Goal: Task Accomplishment & Management: Complete application form

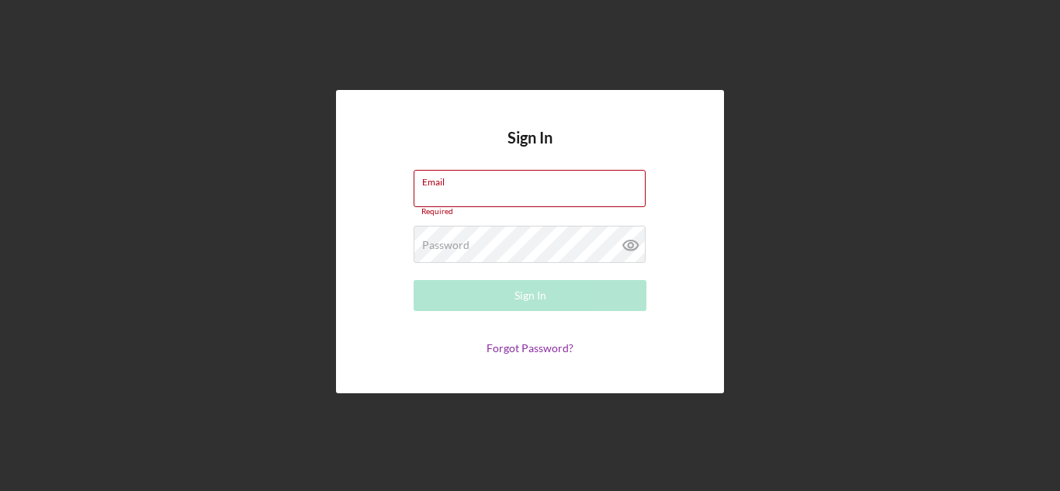
type input "[EMAIL_ADDRESS][DOMAIN_NAME]"
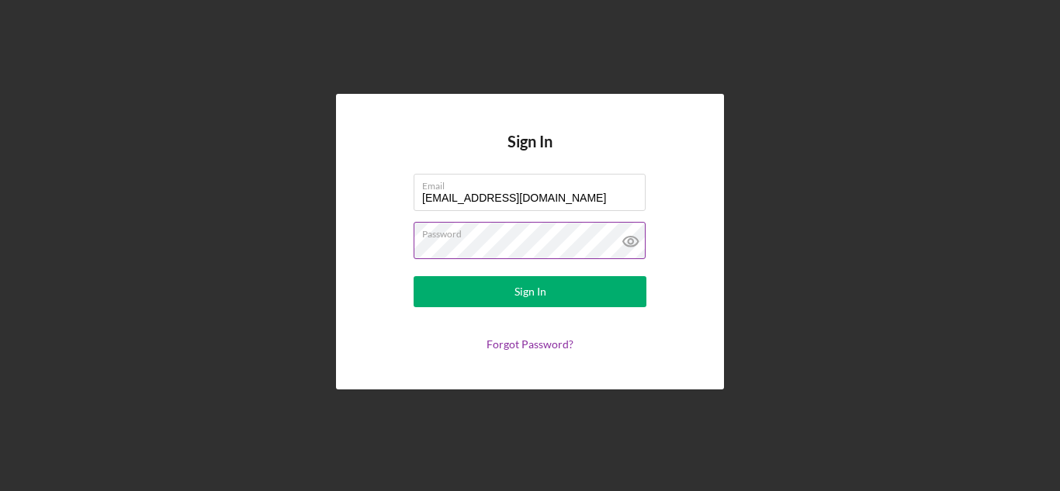
click at [632, 241] on icon at bounding box center [630, 241] width 5 height 5
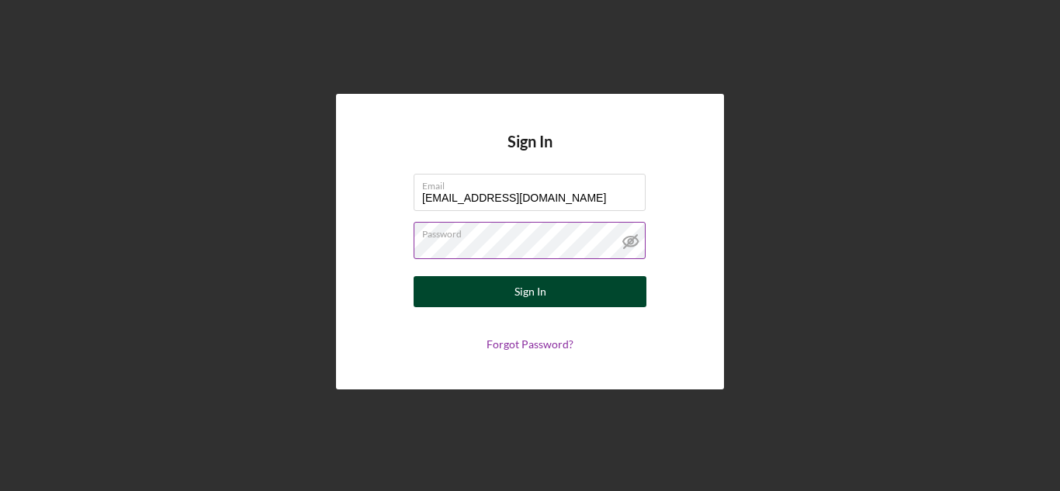
click at [563, 288] on button "Sign In" at bounding box center [530, 291] width 233 height 31
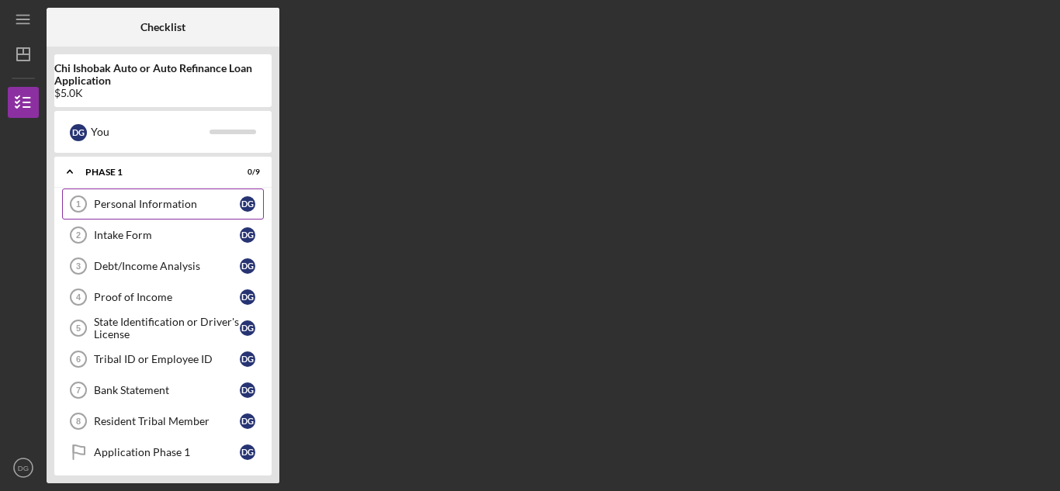
click at [196, 199] on div "Personal Information" at bounding box center [167, 204] width 146 height 12
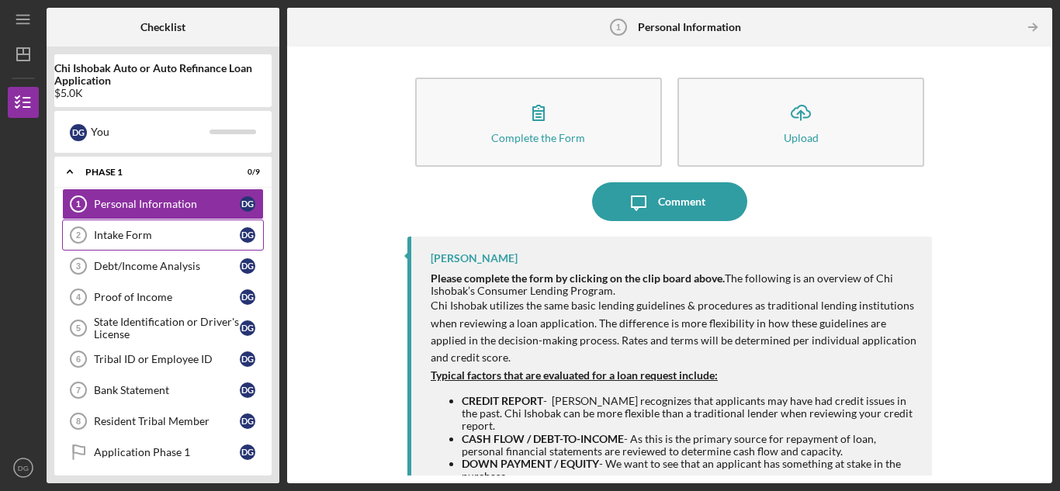
click at [172, 239] on div "Intake Form" at bounding box center [167, 235] width 146 height 12
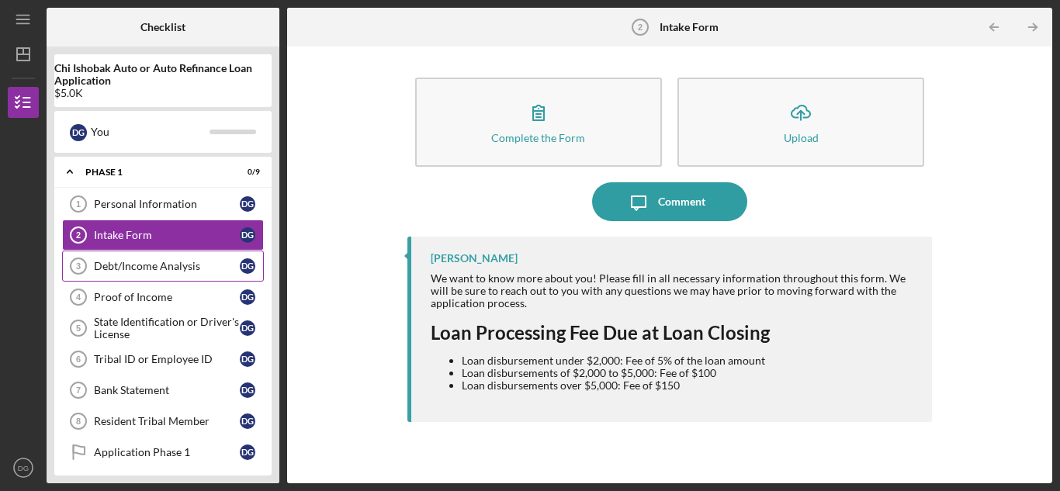
click at [167, 267] on div "Debt/Income Analysis" at bounding box center [167, 266] width 146 height 12
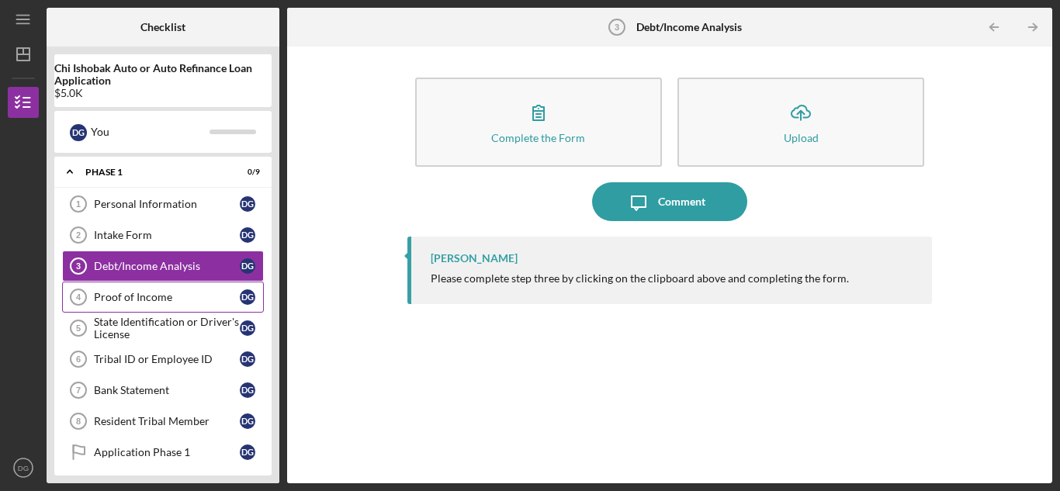
click at [177, 299] on div "Proof of Income" at bounding box center [167, 297] width 146 height 12
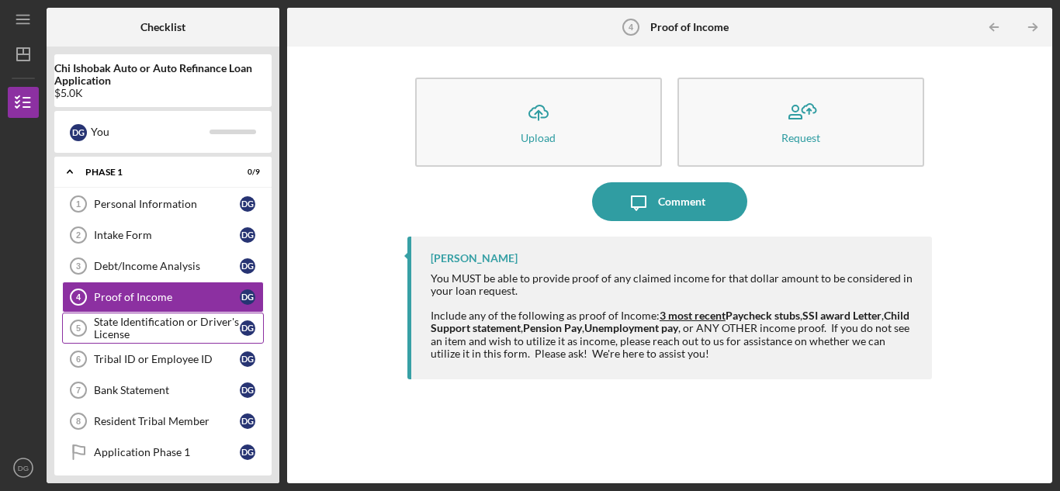
click at [180, 317] on div "State Identification or Driver's License" at bounding box center [167, 328] width 146 height 25
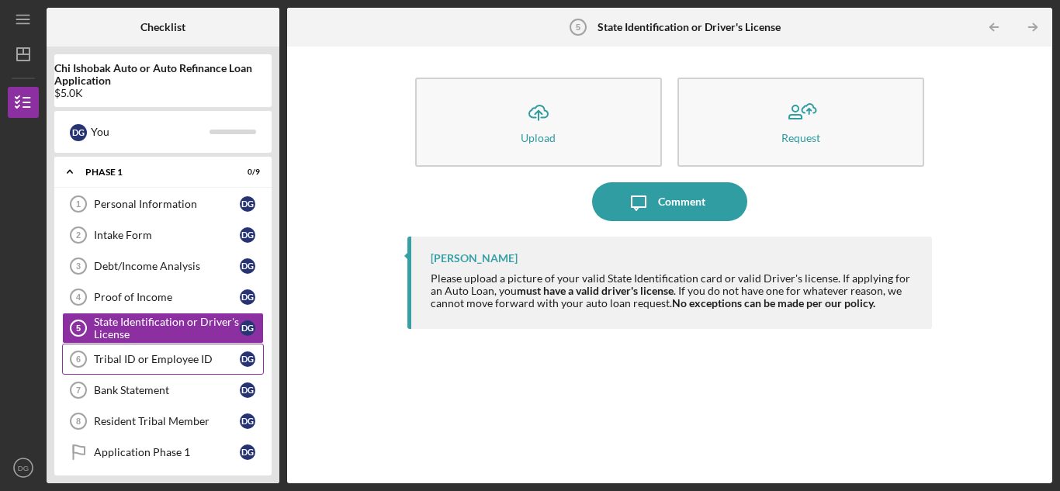
click at [179, 360] on div "Tribal ID or Employee ID" at bounding box center [167, 359] width 146 height 12
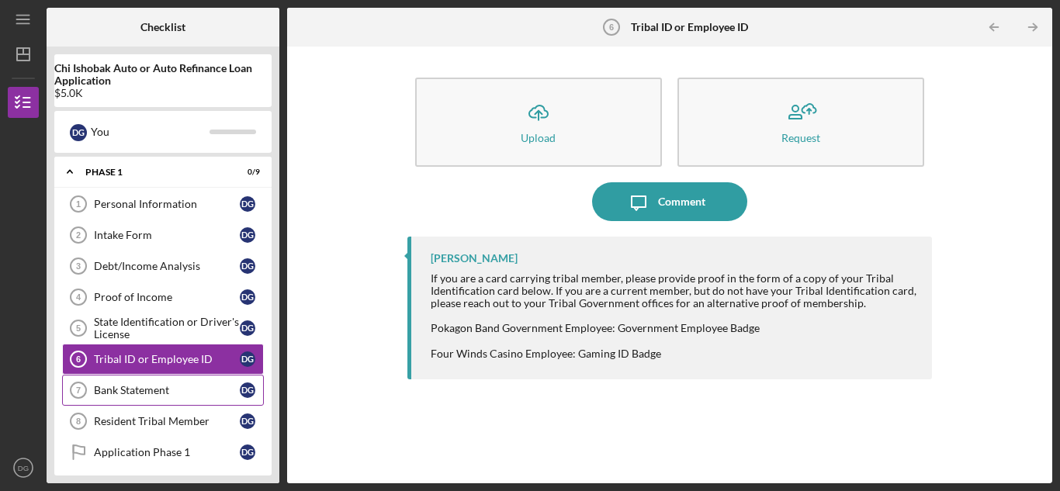
click at [177, 386] on div "Bank Statement" at bounding box center [167, 390] width 146 height 12
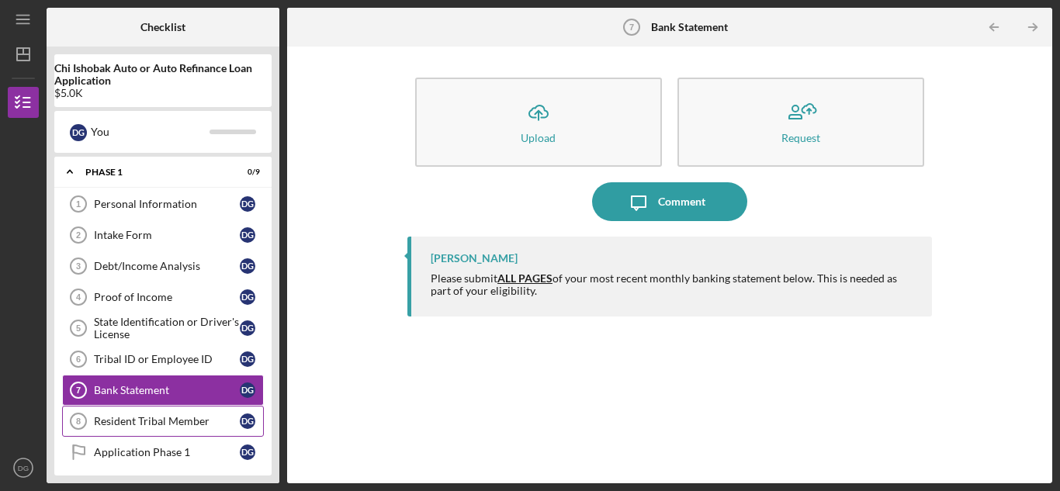
click at [174, 419] on div "Resident Tribal Member" at bounding box center [167, 421] width 146 height 12
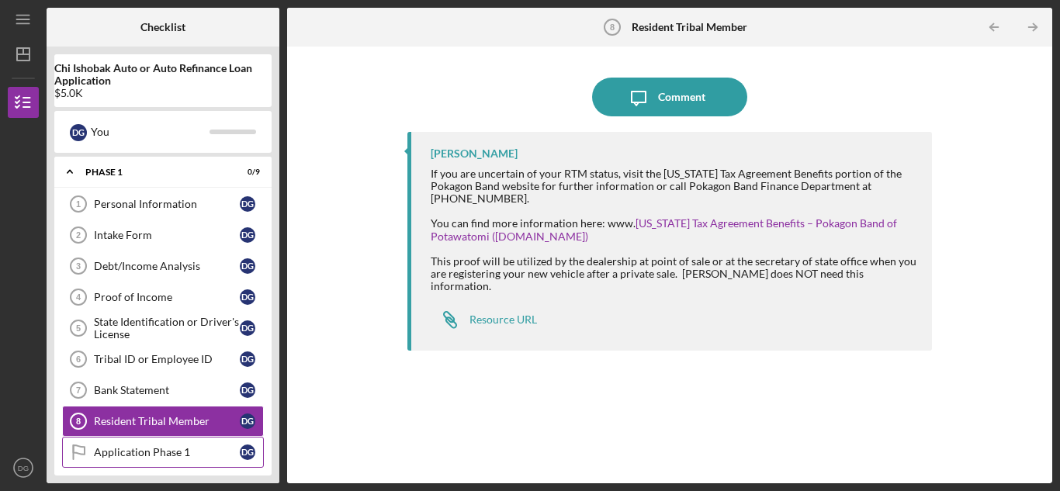
click at [175, 448] on div "Application Phase 1" at bounding box center [167, 452] width 146 height 12
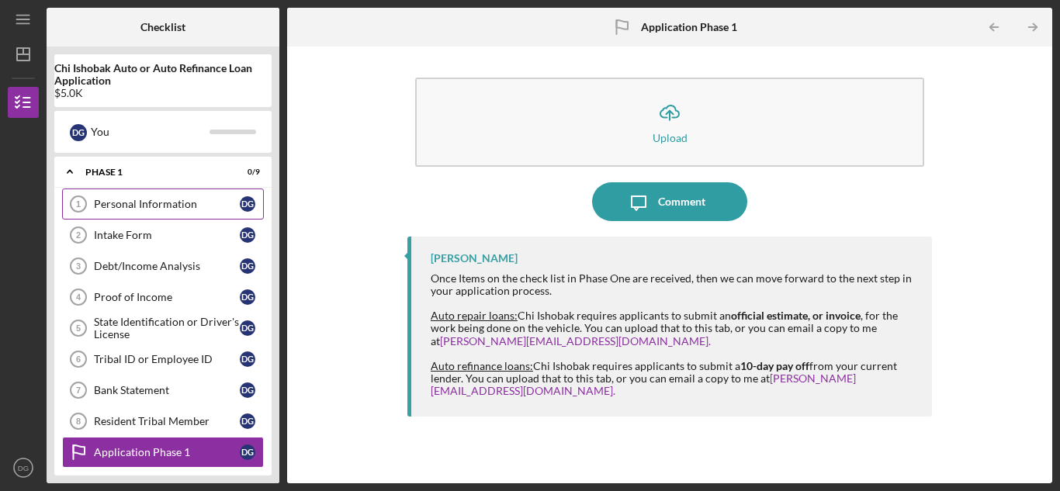
click at [152, 196] on link "Personal Information 1 Personal Information D G" at bounding box center [163, 204] width 202 height 31
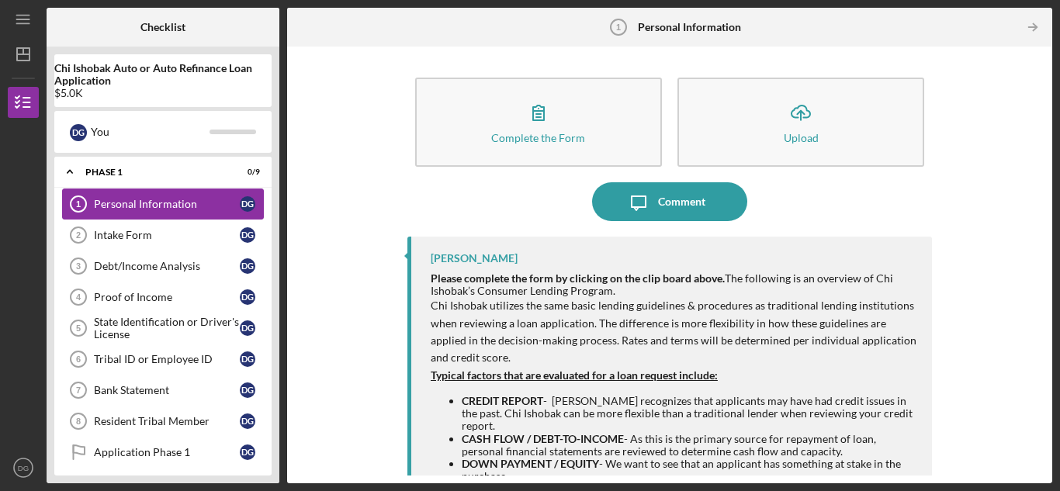
click at [161, 203] on div "Personal Information" at bounding box center [167, 204] width 146 height 12
